Goal: Find contact information: Find contact information

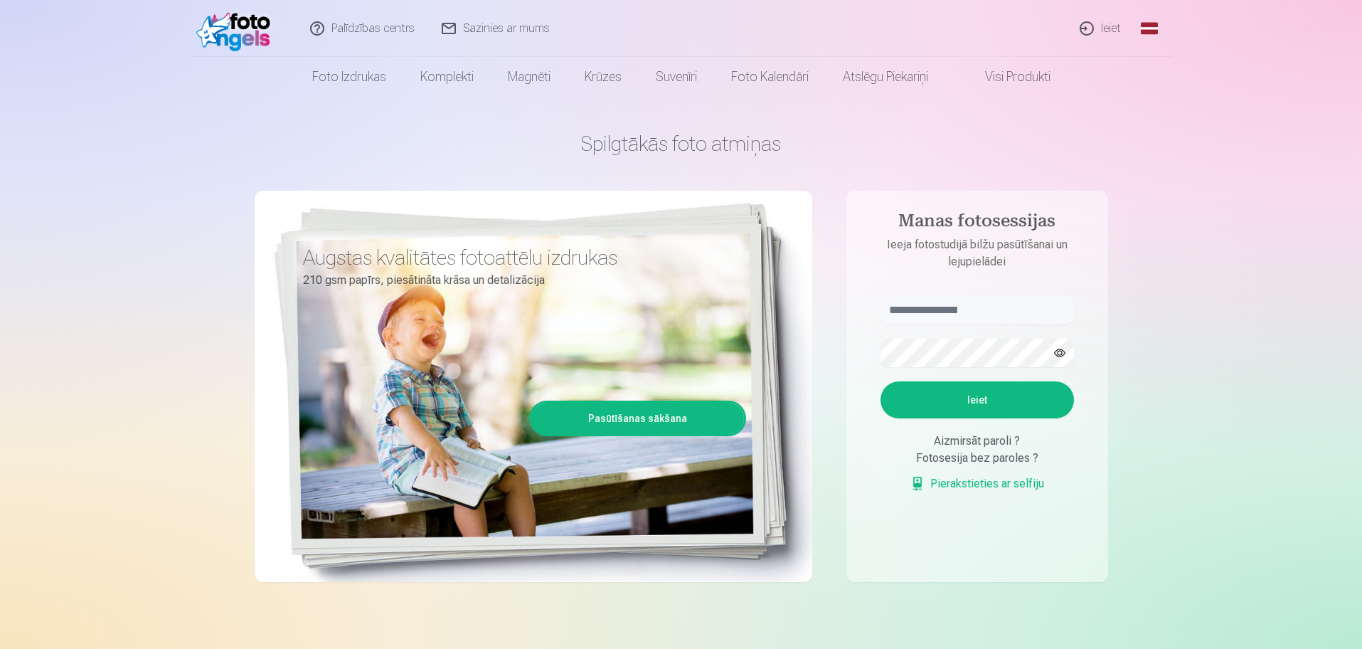
click at [1100, 31] on link "Ieiet" at bounding box center [1101, 28] width 68 height 57
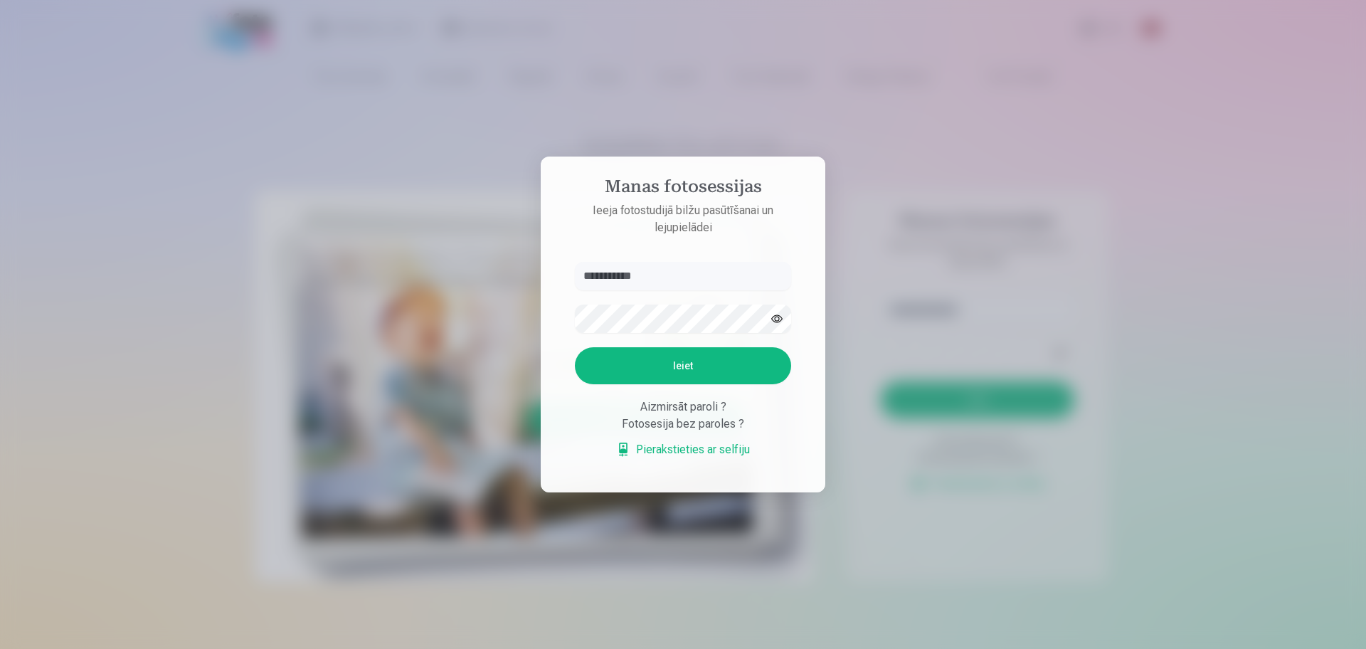
type input "**********"
click at [779, 324] on button "button" at bounding box center [776, 318] width 27 height 27
click at [778, 324] on button "button" at bounding box center [776, 318] width 27 height 27
click at [745, 368] on button "Ieiet" at bounding box center [683, 365] width 216 height 37
click at [776, 314] on button "button" at bounding box center [776, 318] width 27 height 27
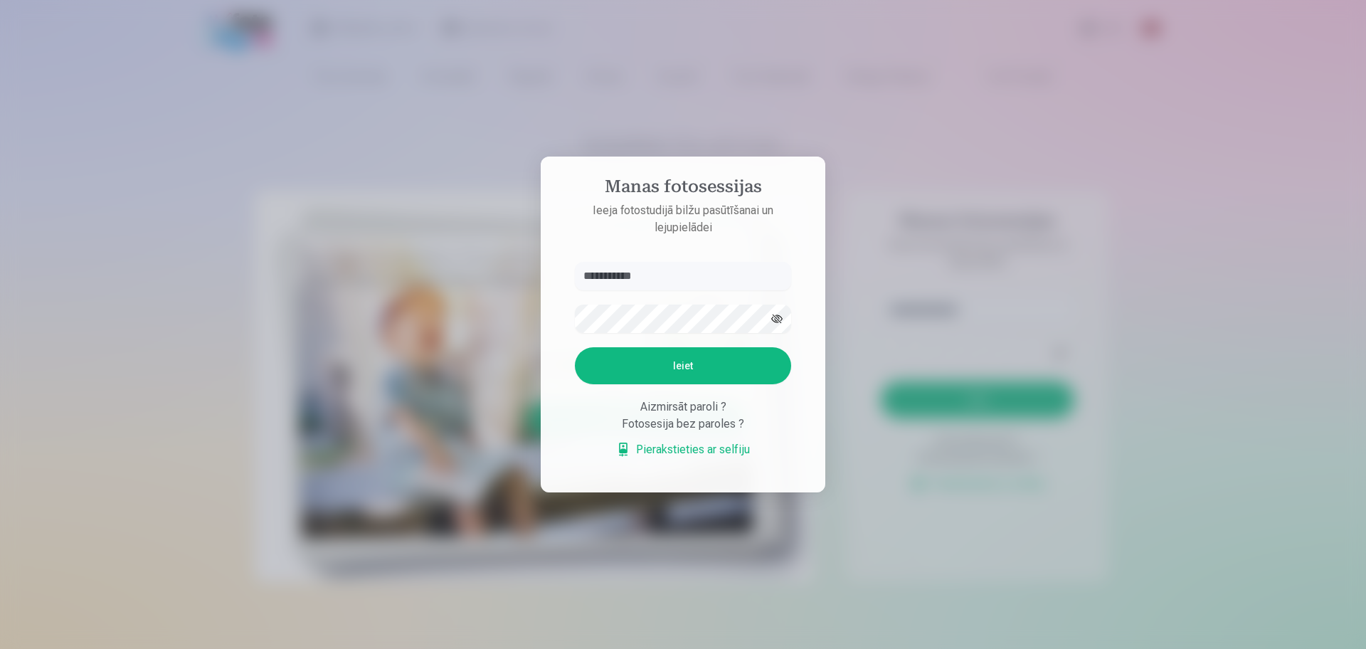
click at [703, 358] on button "Ieiet" at bounding box center [683, 365] width 216 height 37
click at [691, 227] on aside "**********" at bounding box center [683, 324] width 285 height 336
click at [655, 405] on div "Aizmirsāt paroli ?" at bounding box center [683, 406] width 216 height 17
click at [649, 345] on form "**********" at bounding box center [683, 367] width 245 height 211
click at [650, 361] on button "Ieiet" at bounding box center [683, 365] width 216 height 37
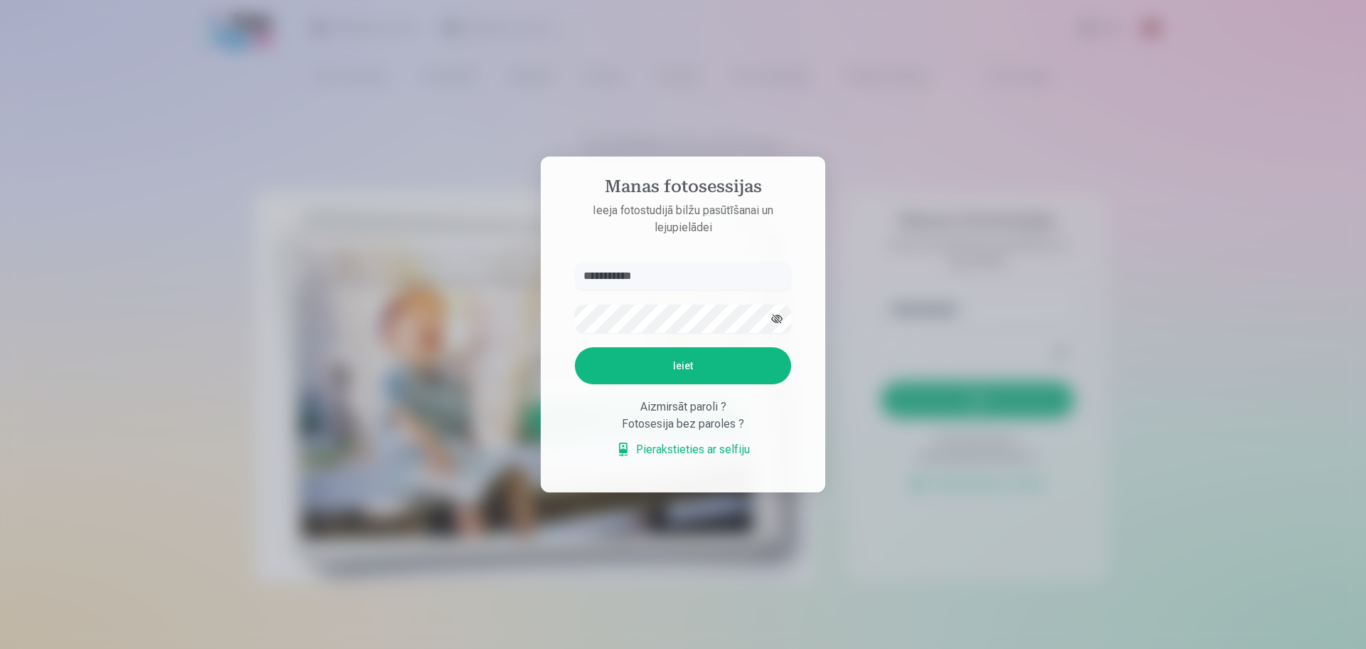
click at [662, 415] on div "Aizmirsāt paroli ?" at bounding box center [683, 406] width 216 height 17
click at [712, 415] on div "Aizmirsāt paroli ?" at bounding box center [683, 406] width 216 height 17
click at [728, 415] on div "Aizmirsāt paroli ?" at bounding box center [683, 406] width 216 height 17
click at [686, 415] on div "Aizmirsāt paroli ?" at bounding box center [683, 406] width 216 height 17
click at [649, 432] on div "Fotosesija bez paroles ?" at bounding box center [683, 423] width 216 height 17
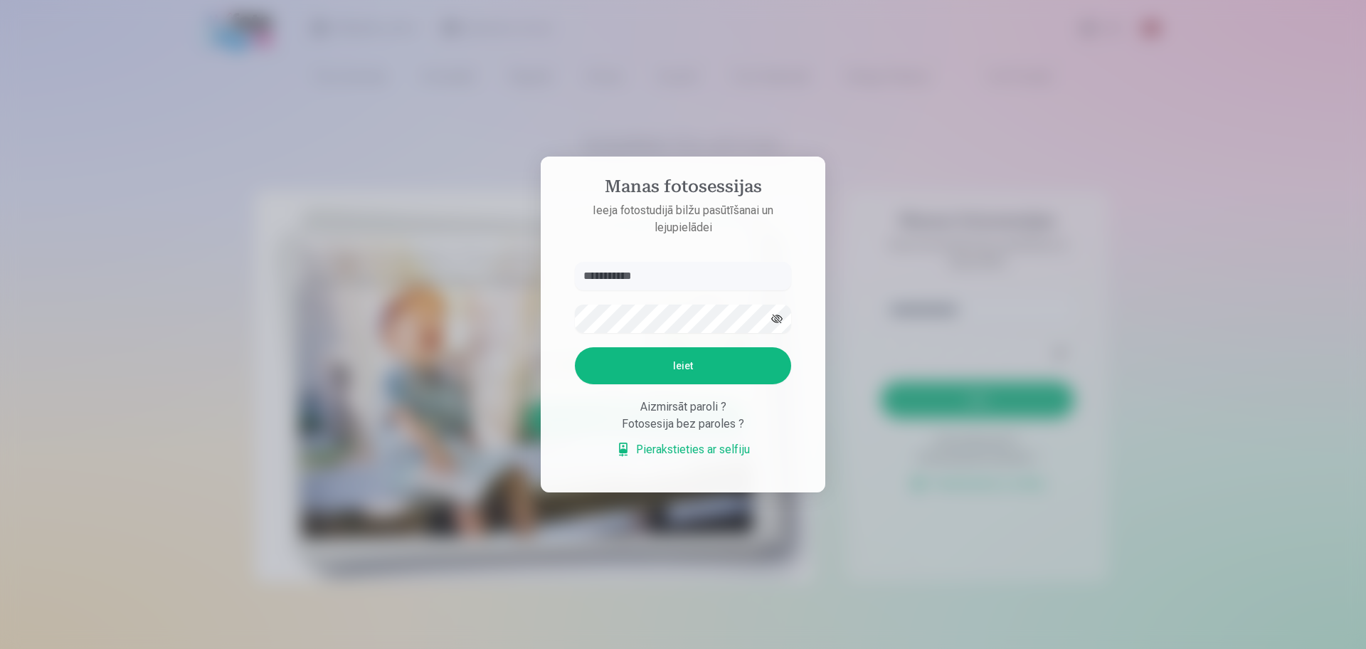
click at [661, 228] on p "Ieeja fotostudijā bilžu pasūtīšanai un lejupielādei" at bounding box center [683, 219] width 245 height 34
click at [674, 249] on aside "**********" at bounding box center [683, 324] width 285 height 336
click at [715, 258] on aside "**********" at bounding box center [683, 324] width 285 height 336
click at [671, 371] on button "Ieiet" at bounding box center [683, 365] width 216 height 37
click at [689, 121] on div at bounding box center [683, 324] width 1366 height 649
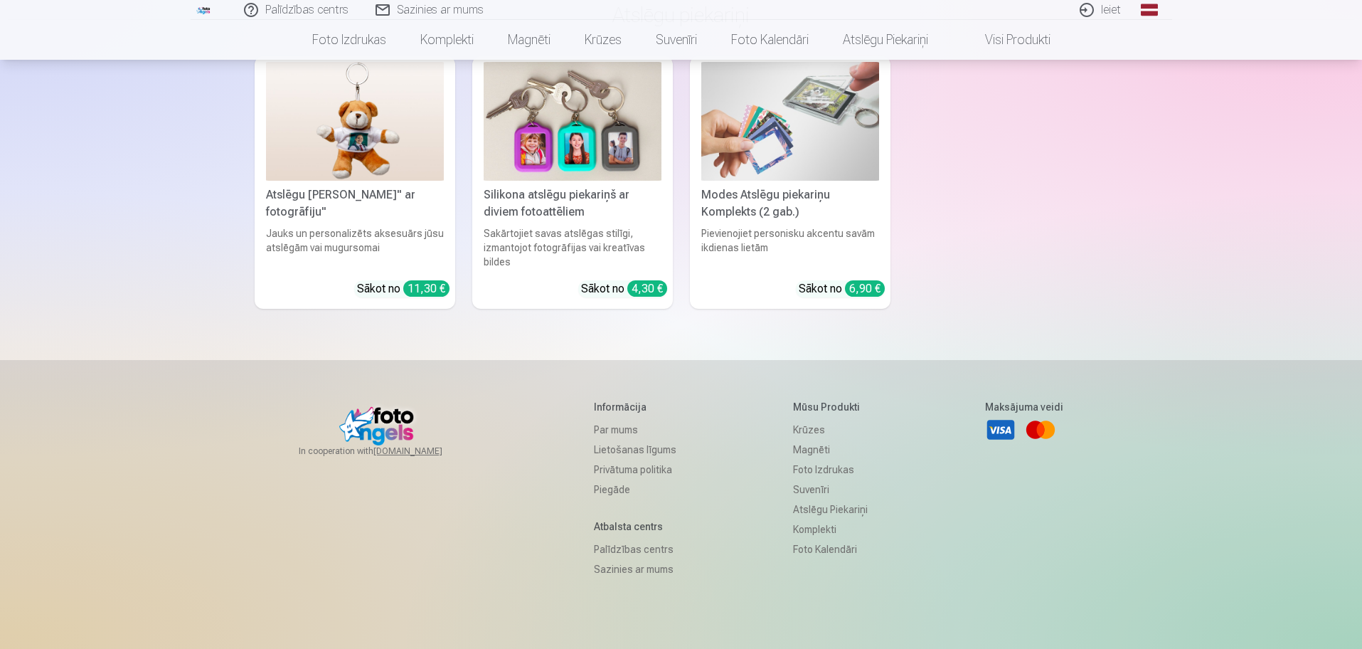
scroll to position [4202, 0]
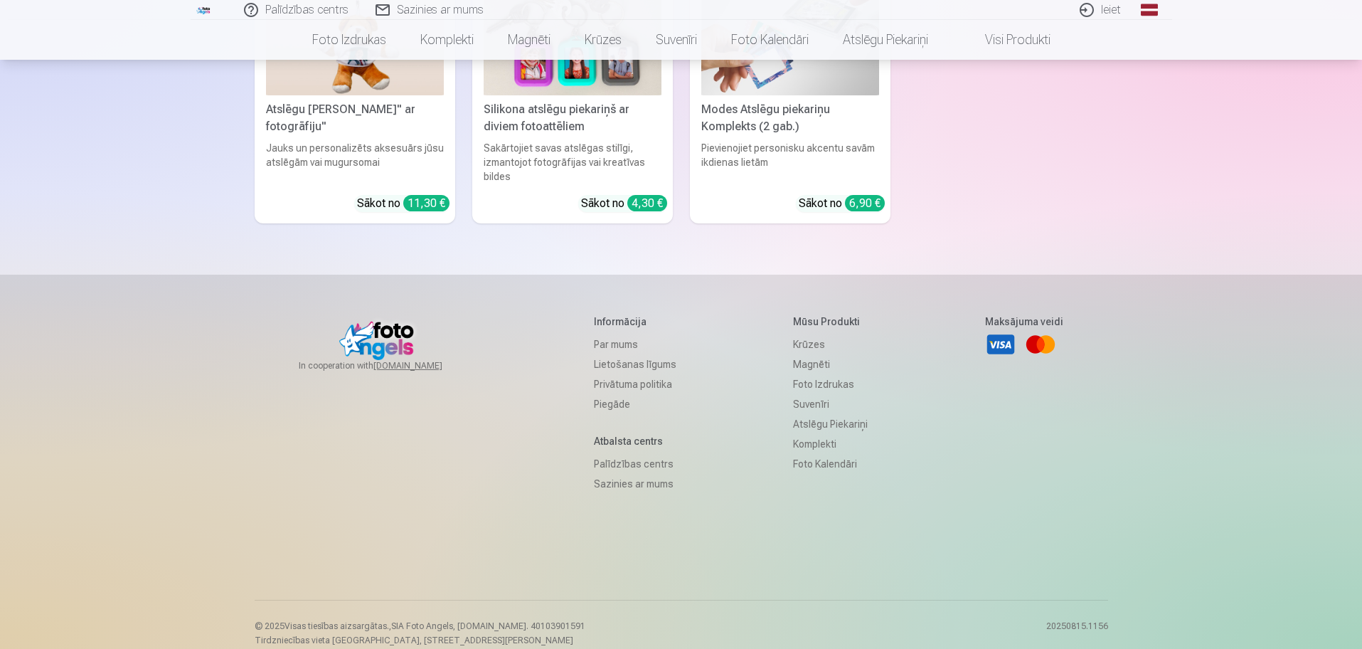
click at [597, 475] on link "Sazinies ar mums" at bounding box center [635, 484] width 83 height 20
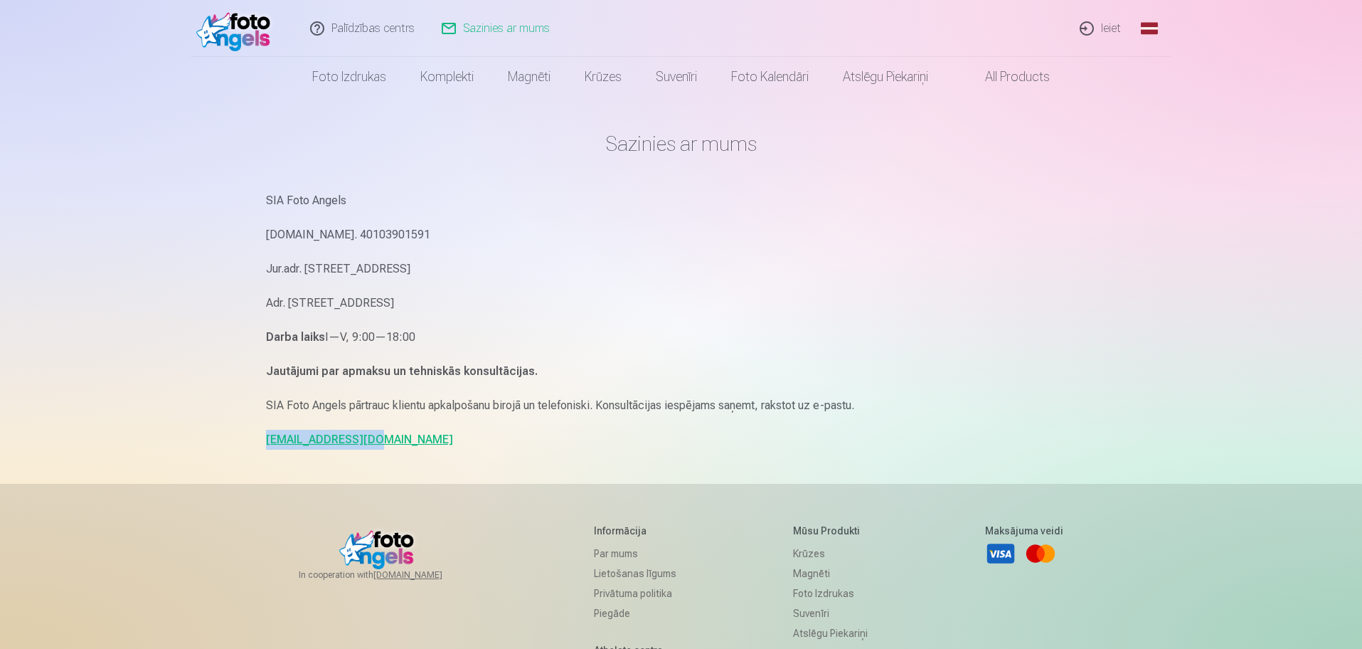
drag, startPoint x: 259, startPoint y: 448, endPoint x: 363, endPoint y: 440, distance: 104.9
click at [363, 440] on div "Sazinies ar mums SIA Foto Angels [DOMAIN_NAME]. 40103901591 Jur.adr. [STREET_AD…" at bounding box center [682, 437] width 854 height 875
copy link "[EMAIL_ADDRESS][DOMAIN_NAME]"
